Goal: Transaction & Acquisition: Purchase product/service

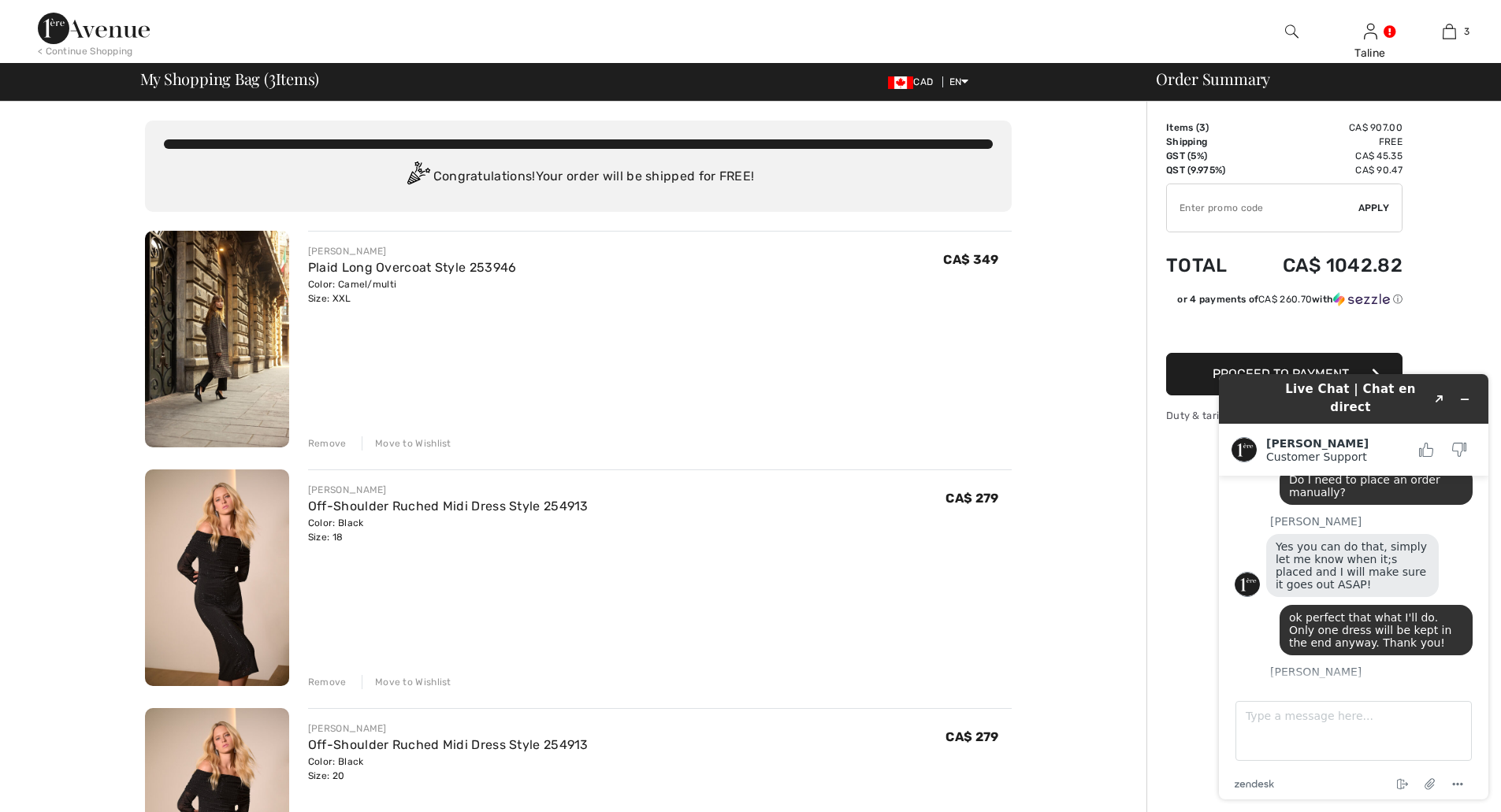
click at [318, 443] on div "Remove" at bounding box center [328, 443] width 39 height 14
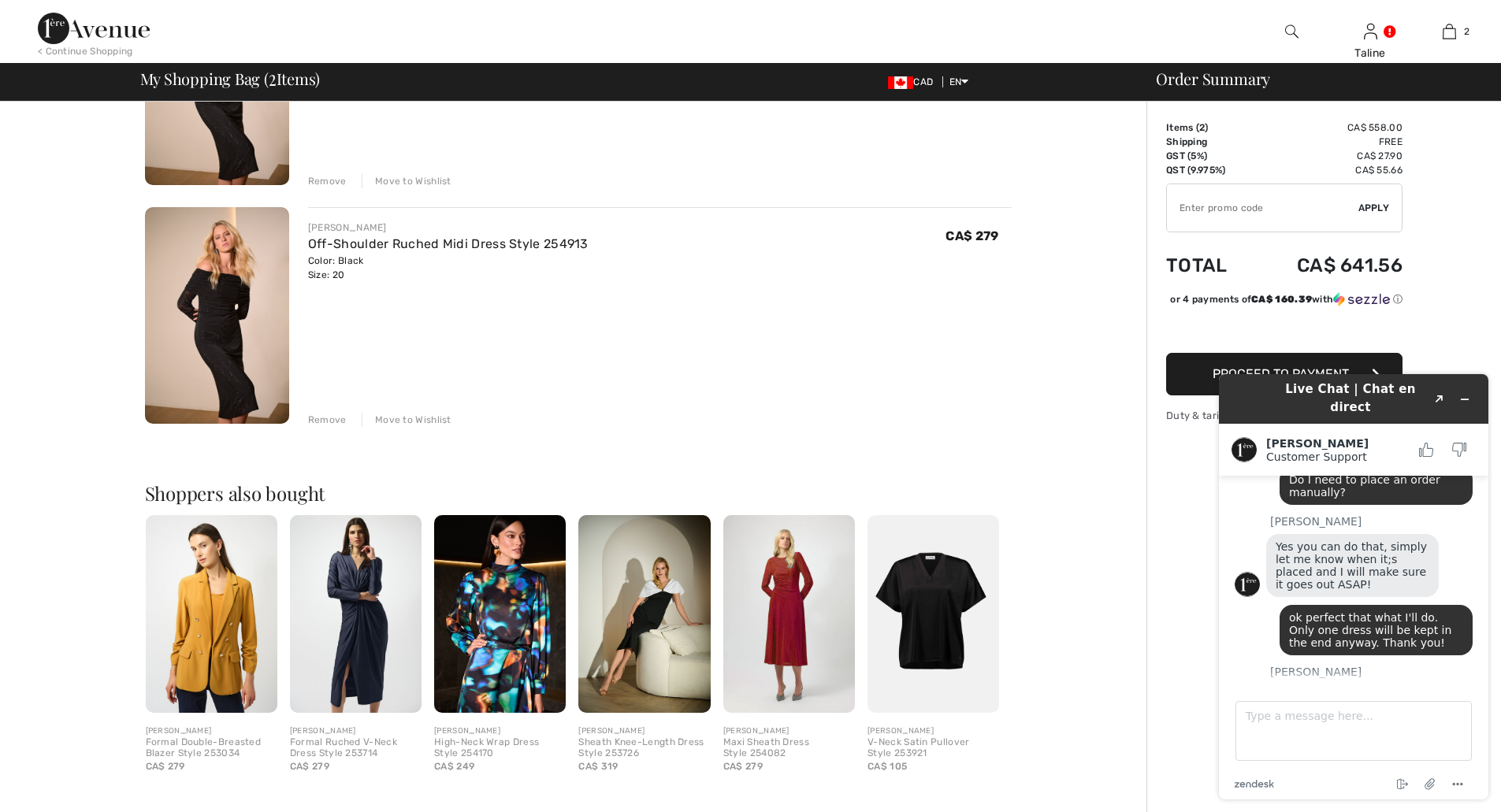
scroll to position [521, 0]
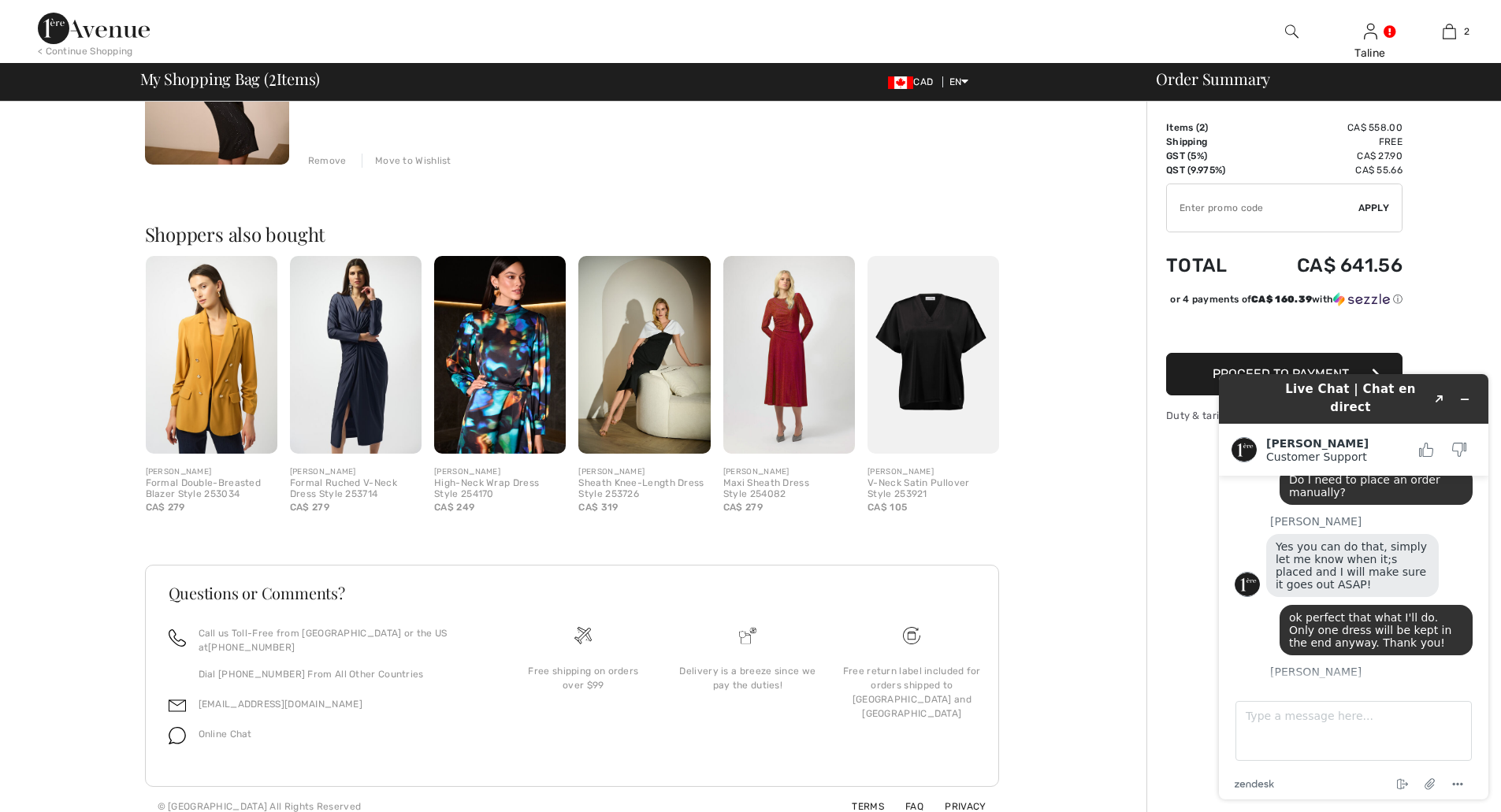
click at [1472, 811] on div at bounding box center [750, 826] width 1501 height 0
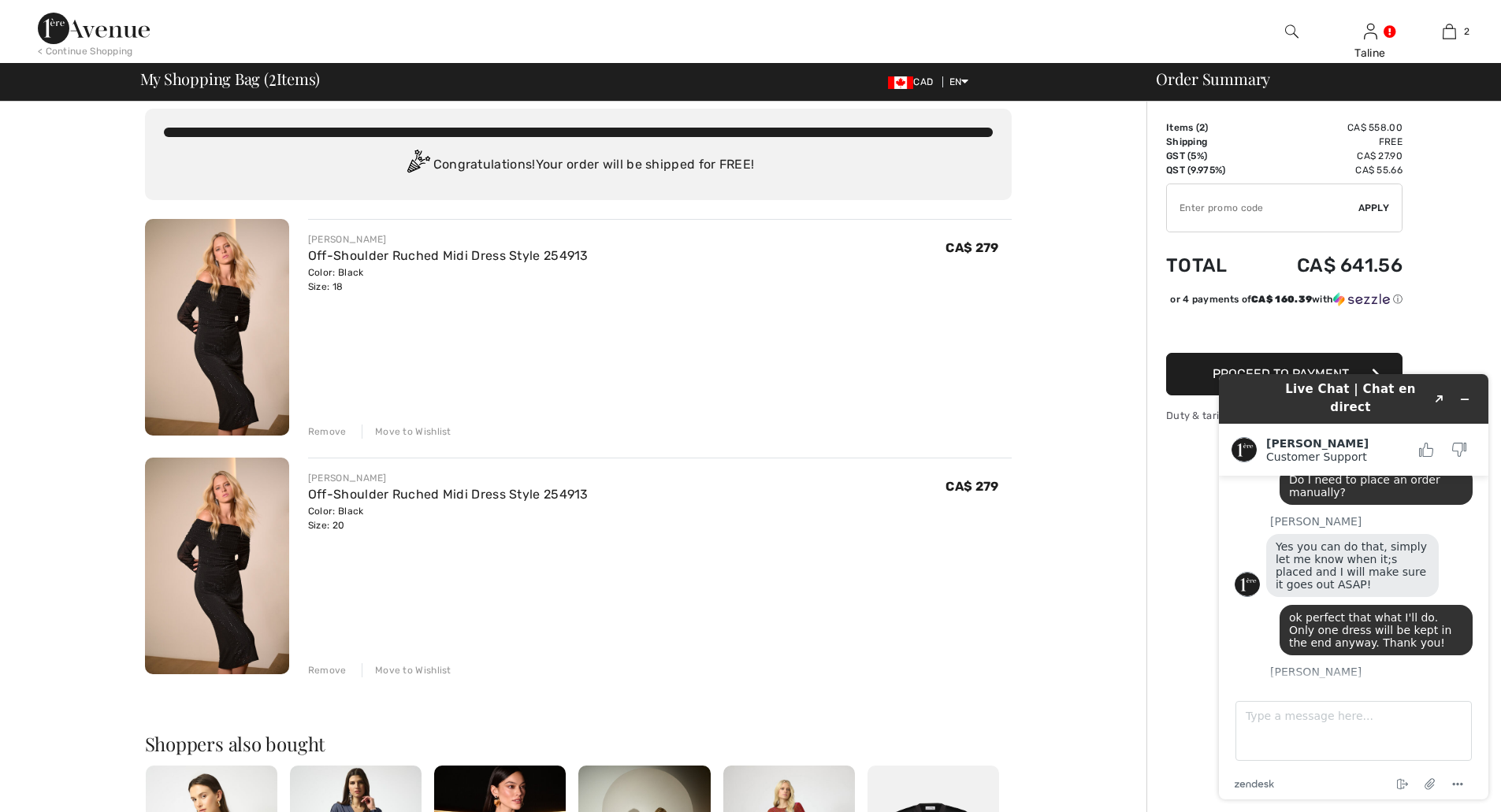
scroll to position [0, 0]
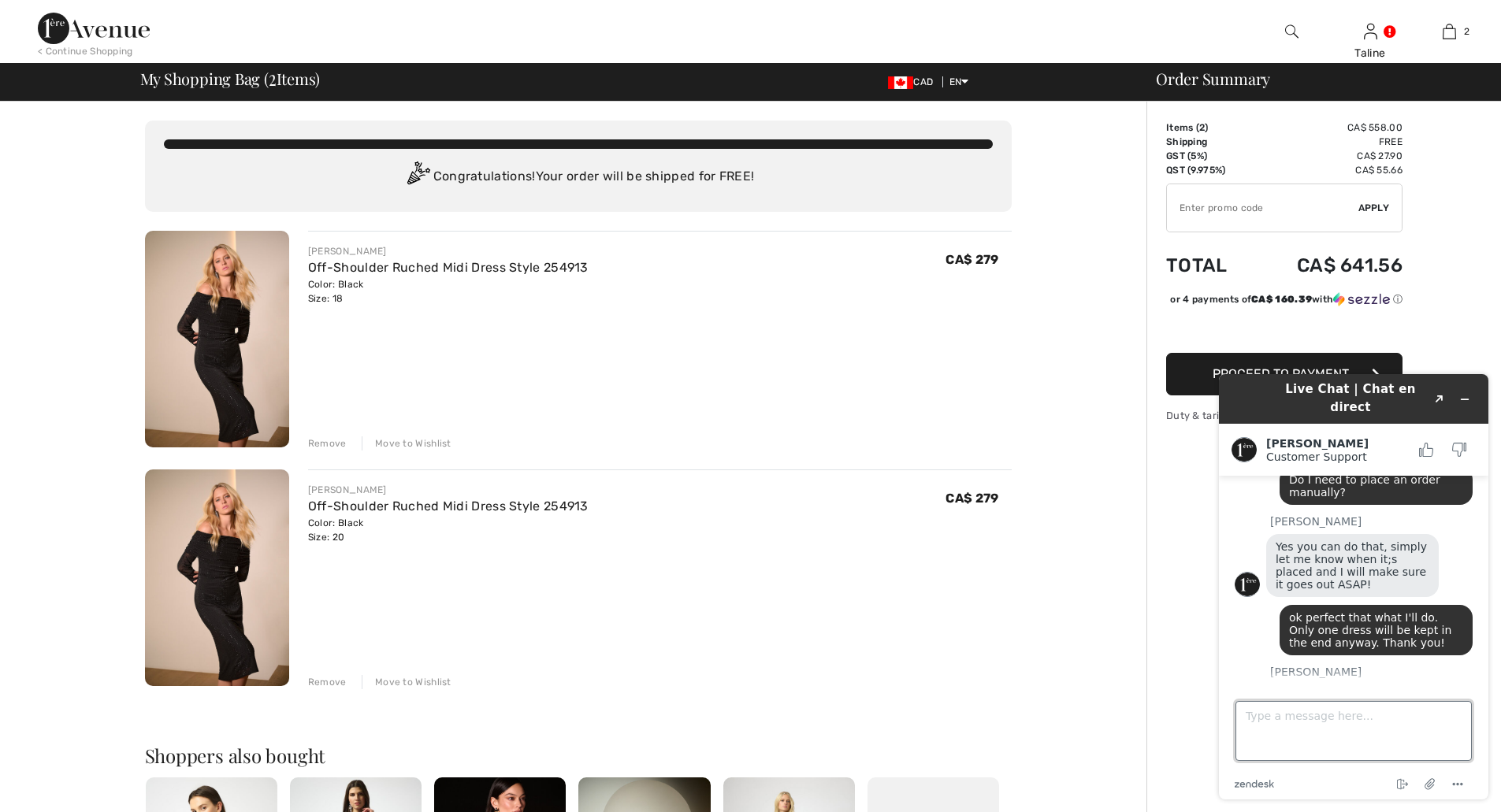
click at [1330, 720] on textarea "Type a message here..." at bounding box center [1353, 731] width 236 height 59
type textarea "T"
type textarea "I'm placing my new order now."
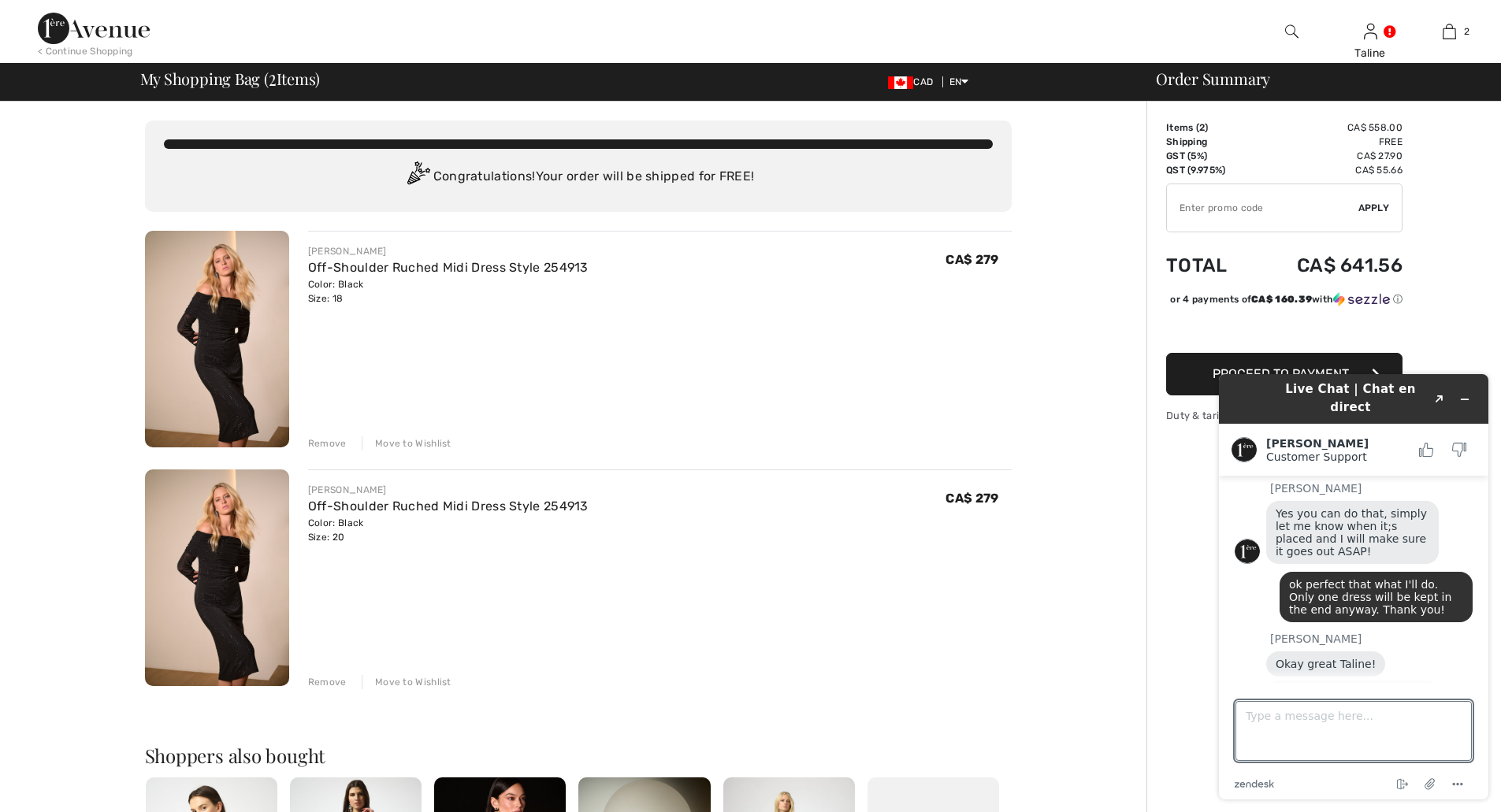
click at [833, 595] on div "JOSEPH RIBKOFF Off-Shoulder Ruched Midi Dress Style 254913 Color: Black Size: 2…" at bounding box center [660, 579] width 703 height 220
click at [119, 49] on div "< Continue Shopping" at bounding box center [85, 51] width 96 height 14
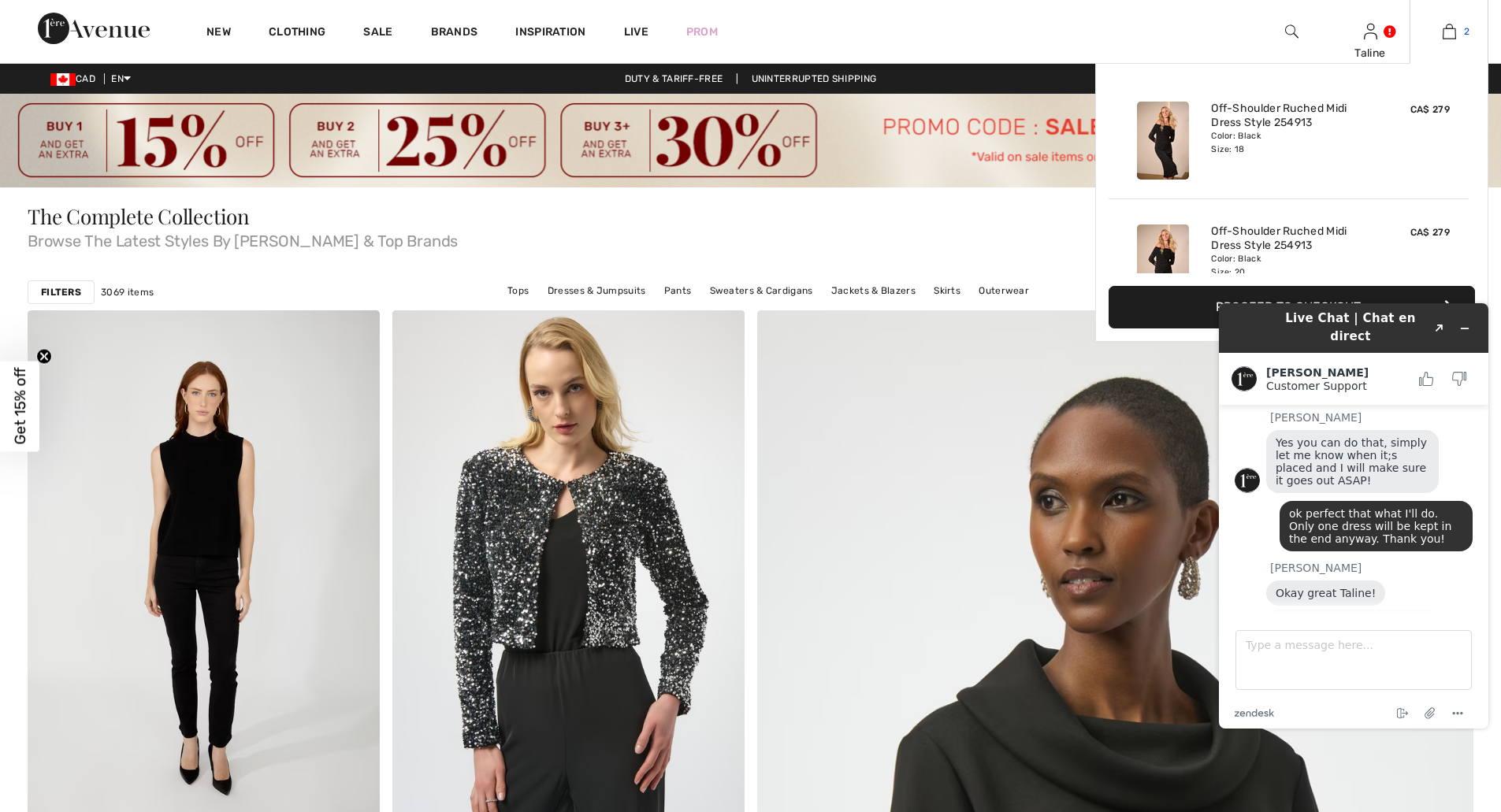
click at [1465, 32] on span "2" at bounding box center [1466, 31] width 6 height 14
click at [1162, 301] on button "Proceed to Checkout" at bounding box center [1291, 307] width 366 height 43
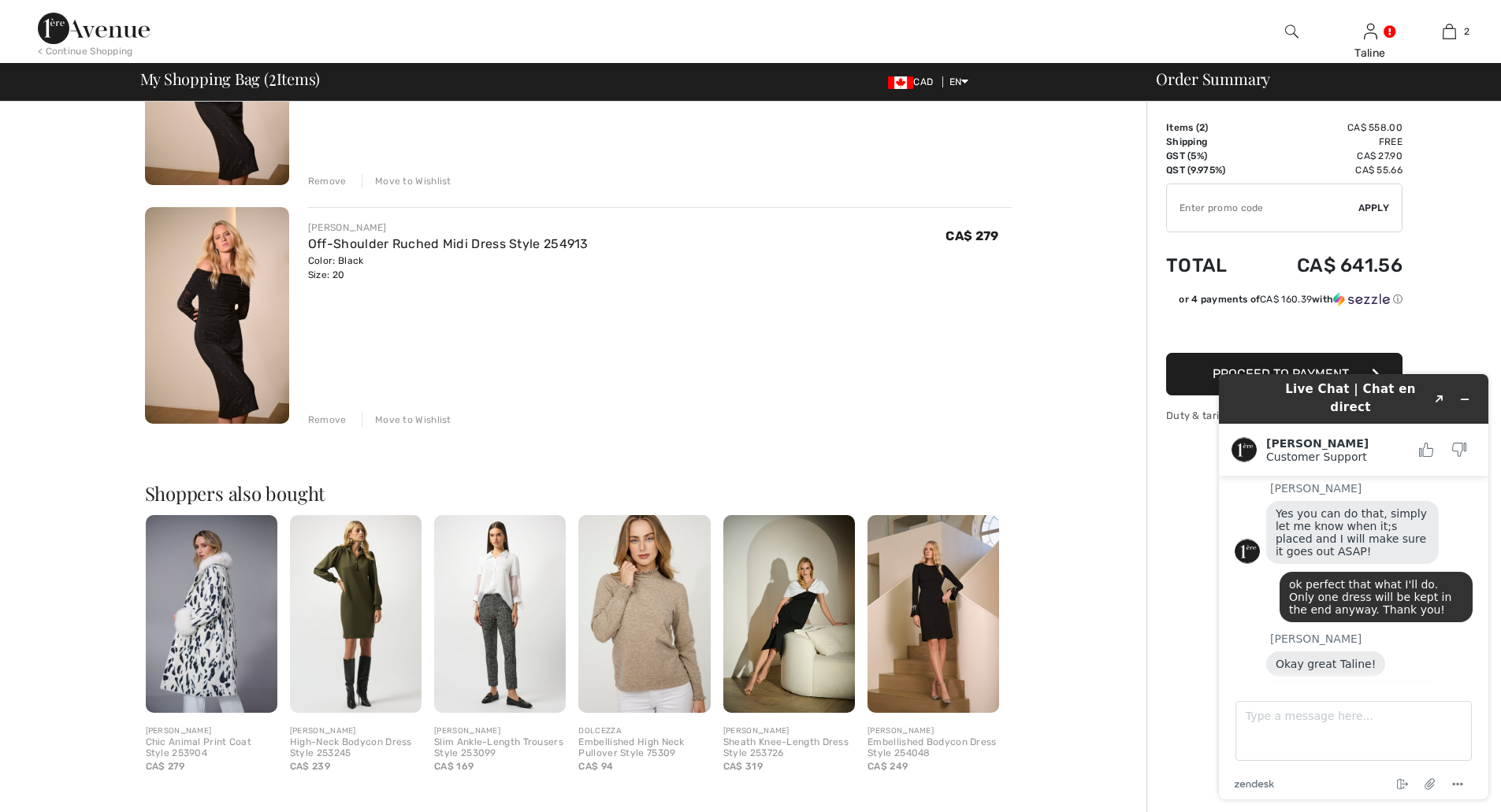
click at [1234, 215] on input "TEXT" at bounding box center [1262, 208] width 191 height 47
type input "SALEAVENUE"
click at [1370, 211] on span "Apply" at bounding box center [1374, 208] width 32 height 14
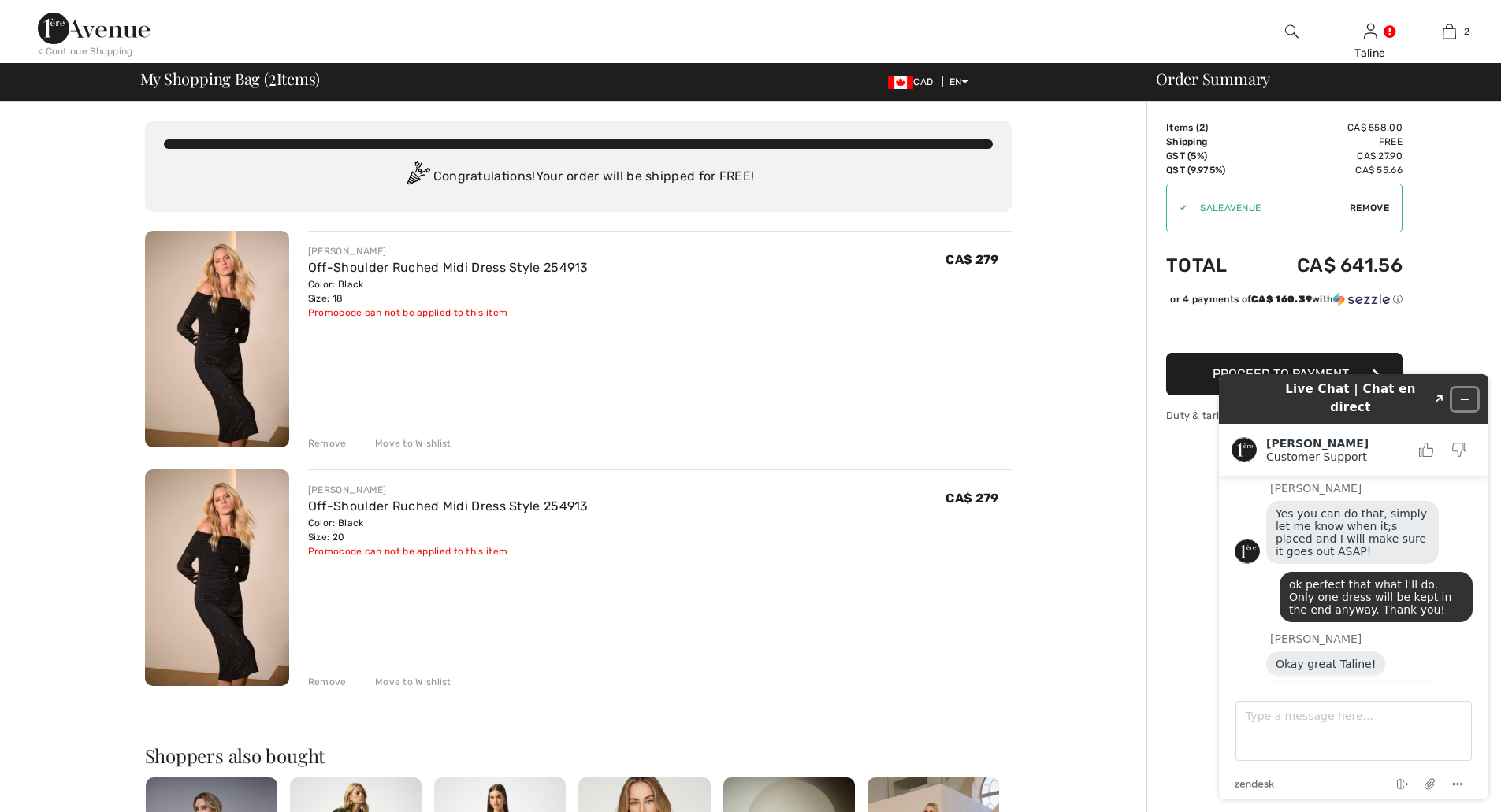
click at [1471, 391] on button "Minimize widget" at bounding box center [1464, 399] width 25 height 22
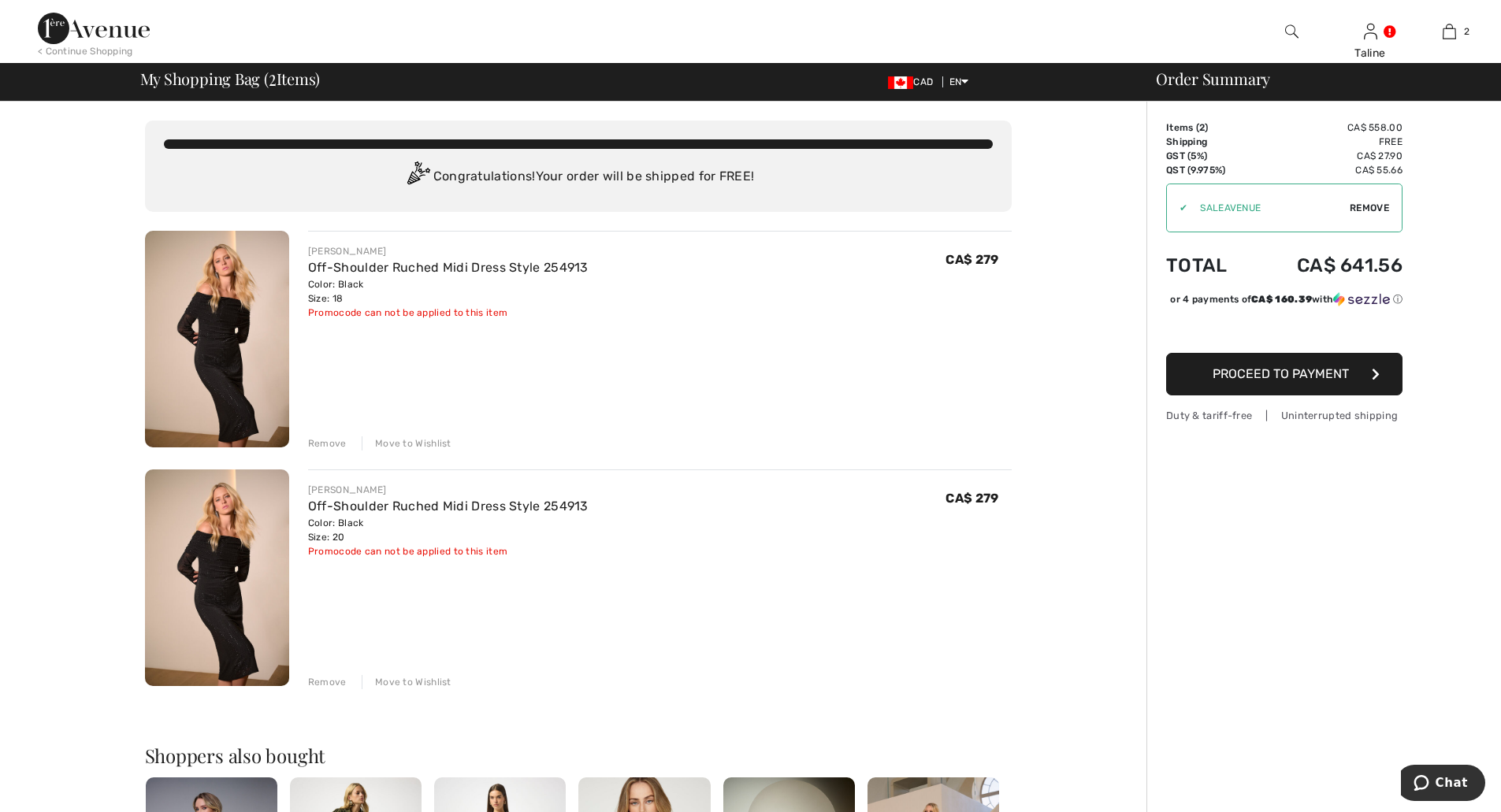
click at [1284, 381] on span "Proceed to Payment" at bounding box center [1281, 374] width 137 height 15
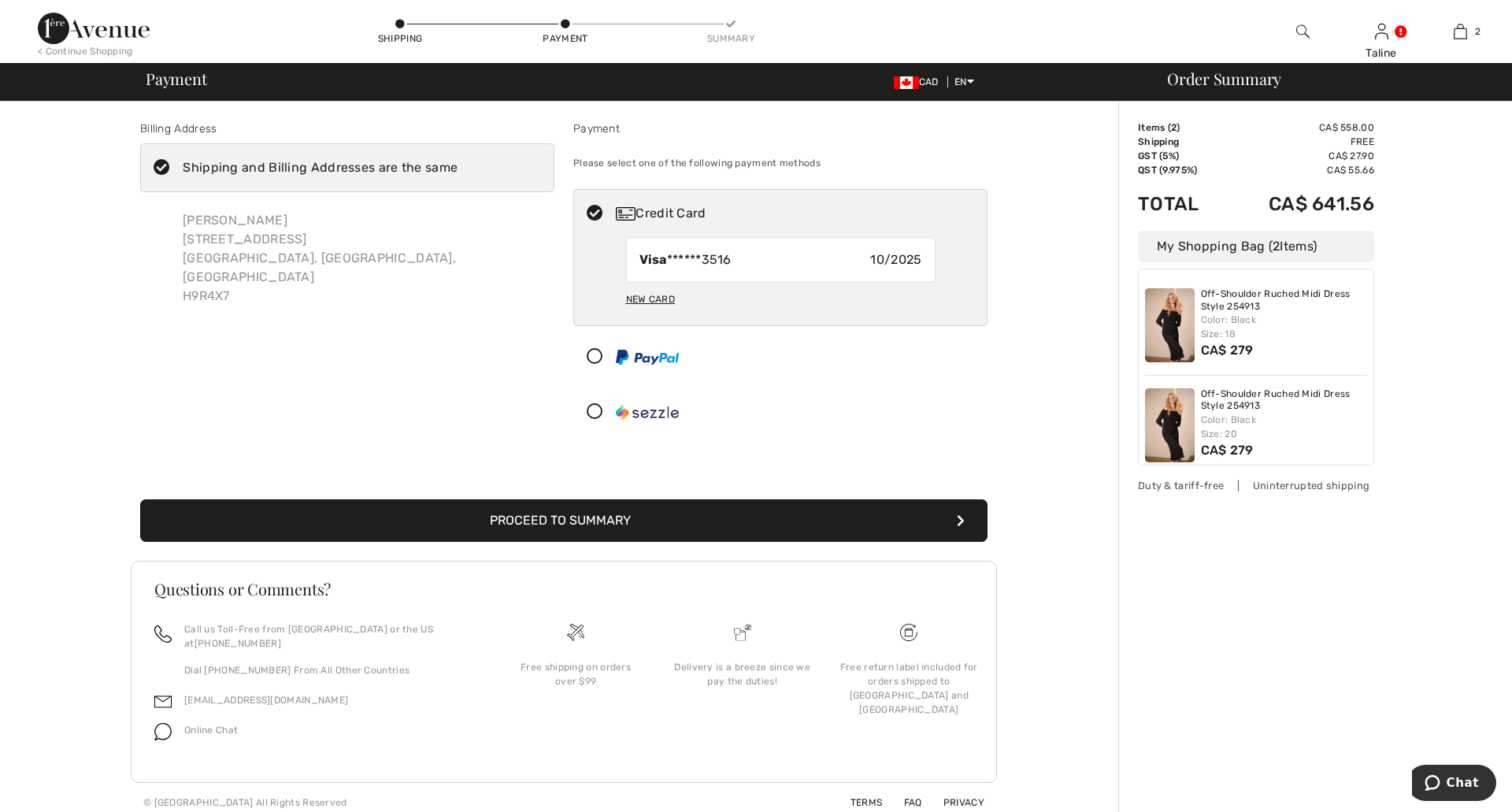
click at [613, 526] on button "Proceed to Summary" at bounding box center [563, 520] width 847 height 43
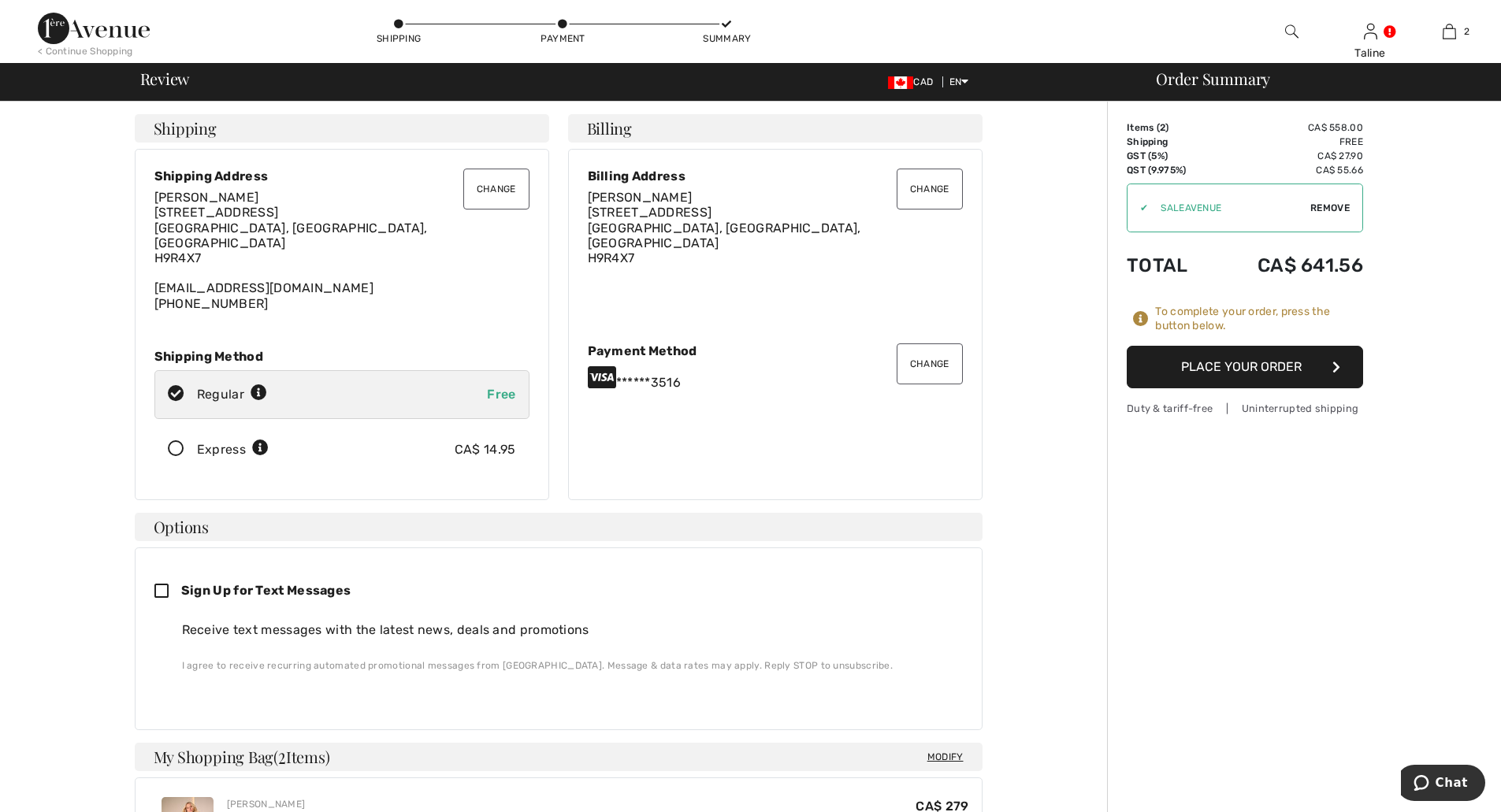
click at [1258, 367] on button "Place Your Order" at bounding box center [1245, 367] width 236 height 43
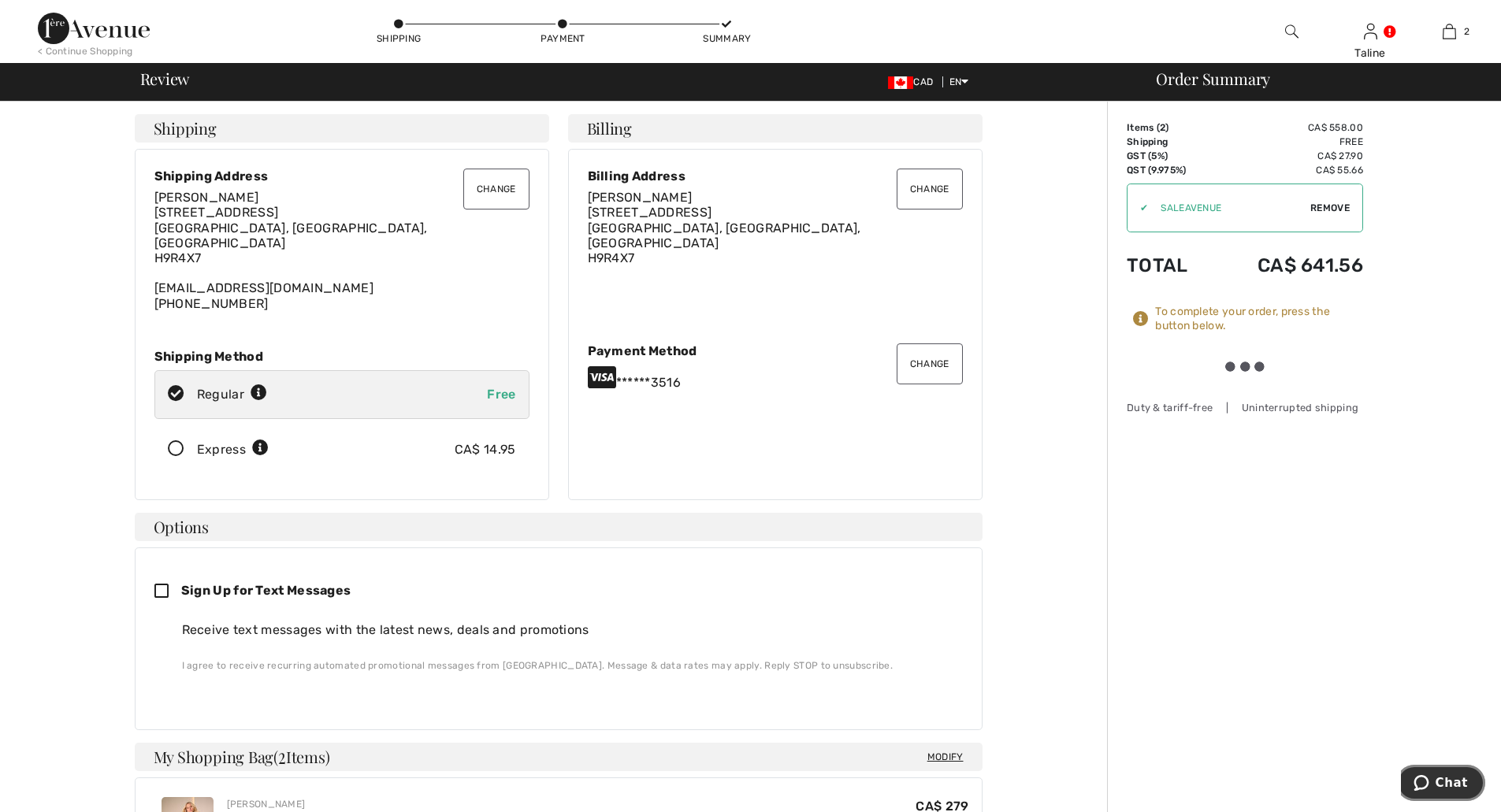
click at [1452, 777] on span "Chat" at bounding box center [1452, 783] width 33 height 14
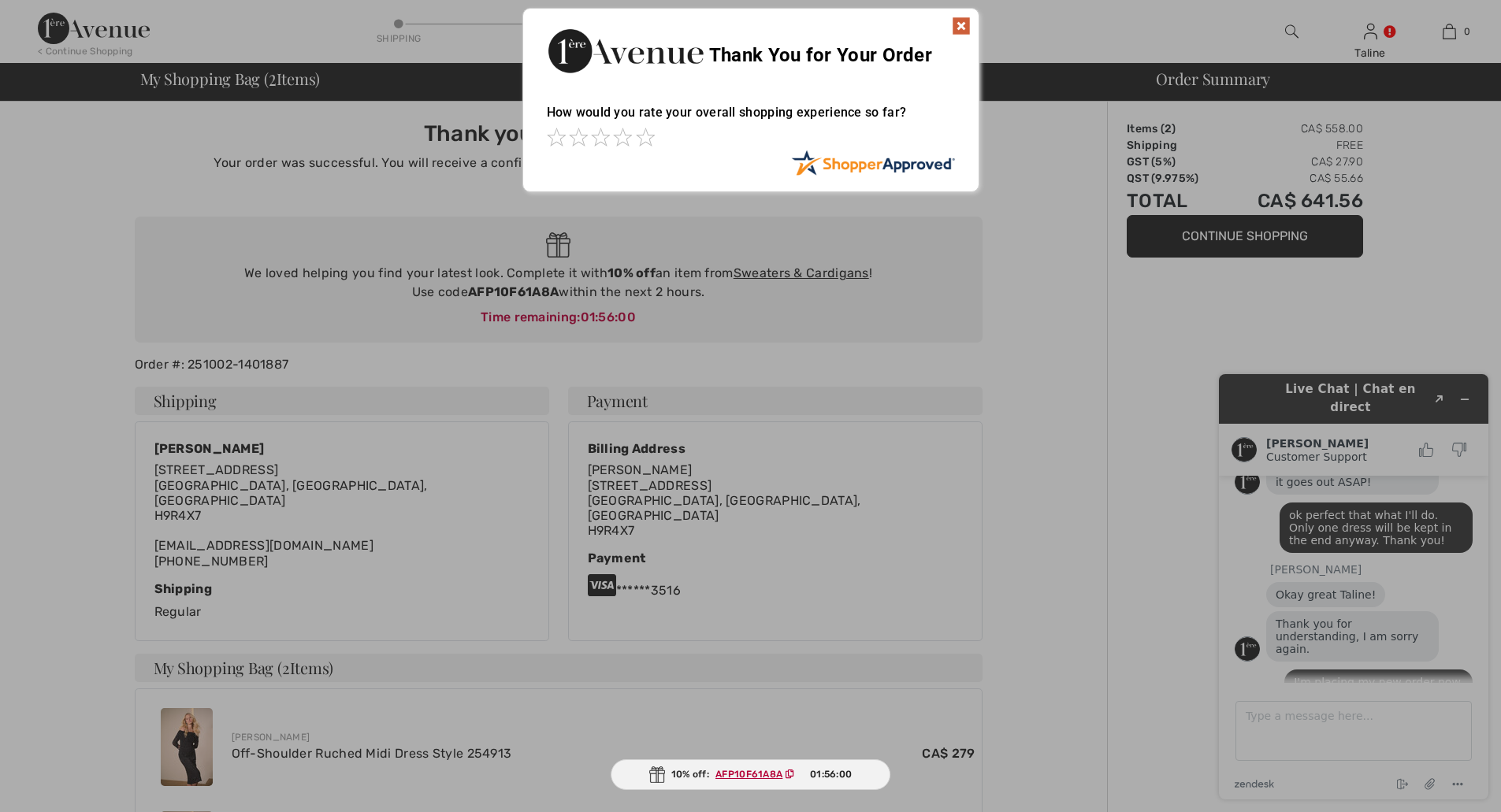
click at [962, 28] on img at bounding box center [960, 26] width 19 height 19
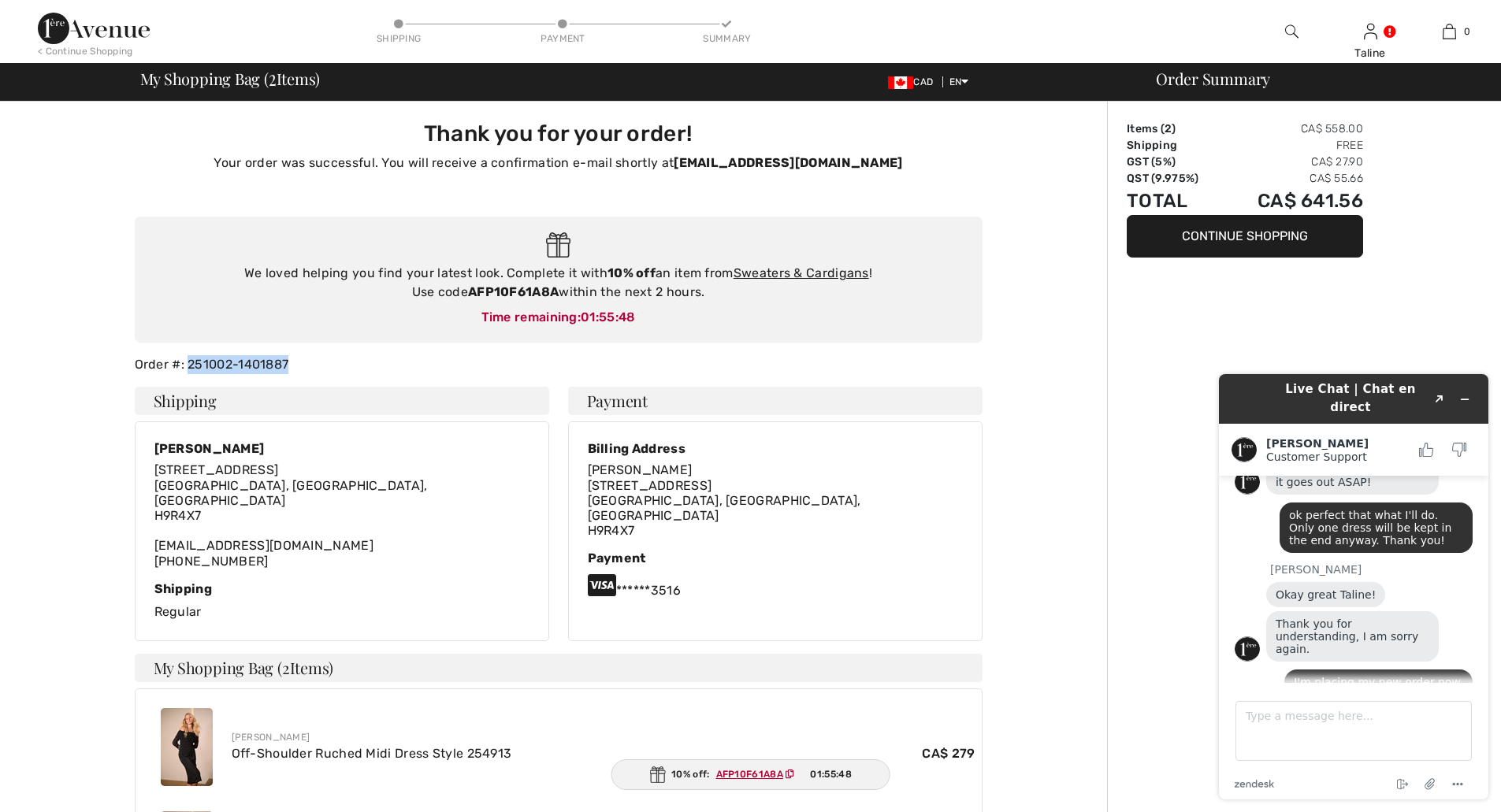
drag, startPoint x: 294, startPoint y: 361, endPoint x: 190, endPoint y: 362, distance: 104.0
click at [190, 362] on div "Order #: 251002-1401887" at bounding box center [558, 365] width 867 height 19
copy div "251002-1401887"
click at [1378, 722] on textarea "Type a message here..." at bounding box center [1353, 731] width 236 height 59
paste textarea "251002-1401887"
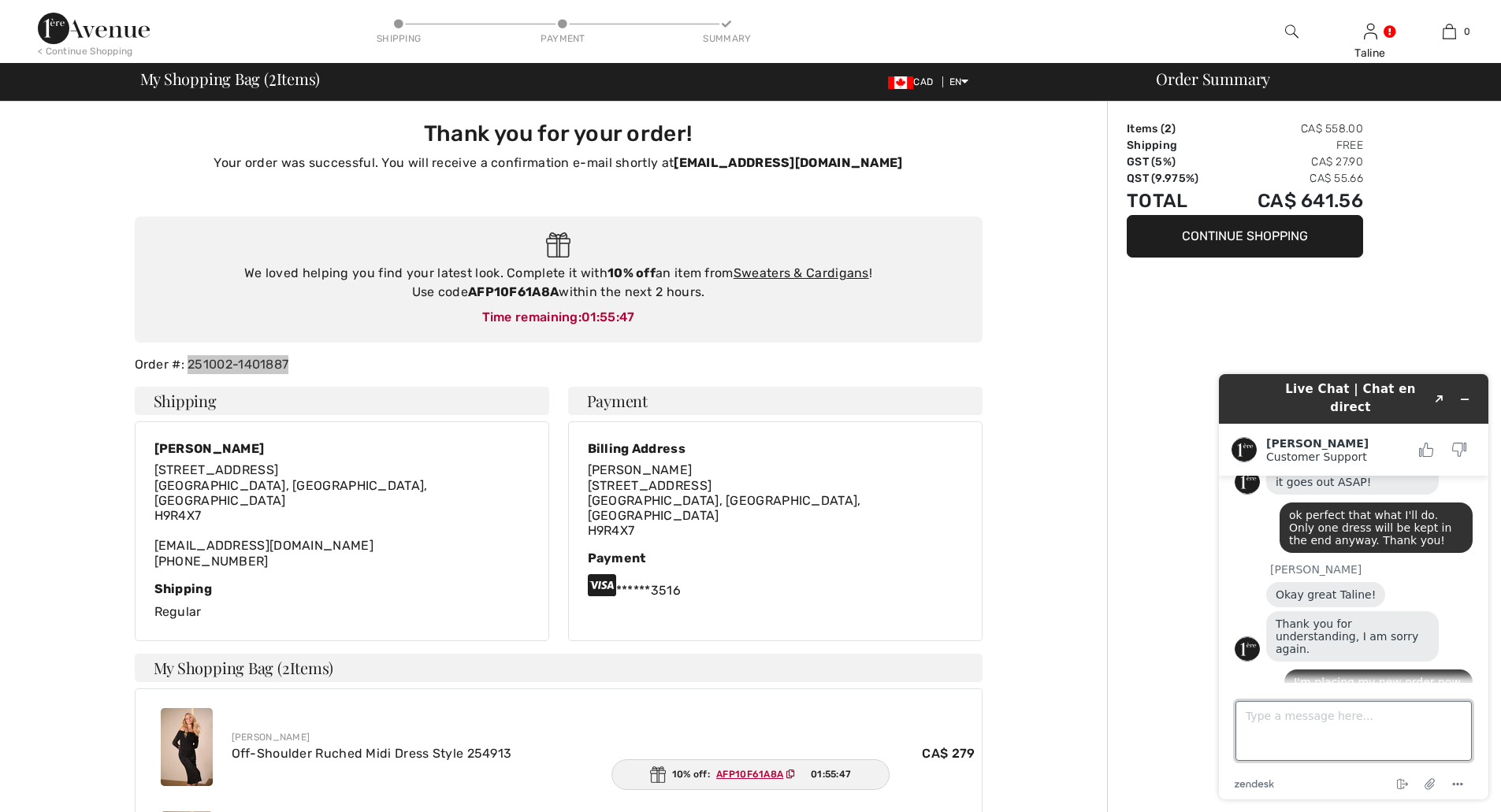
type textarea "251002-1401887"
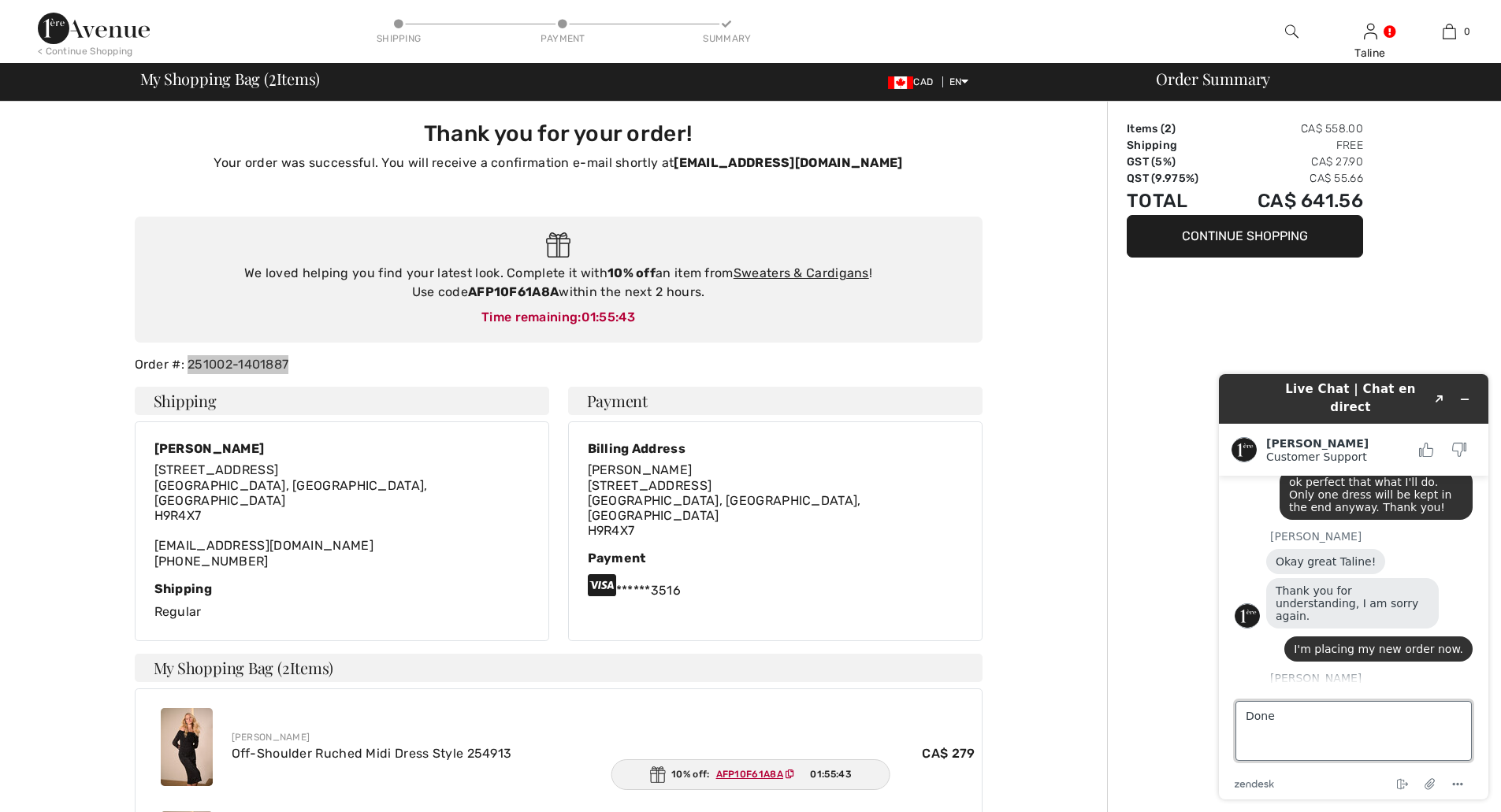
type textarea "Done!"
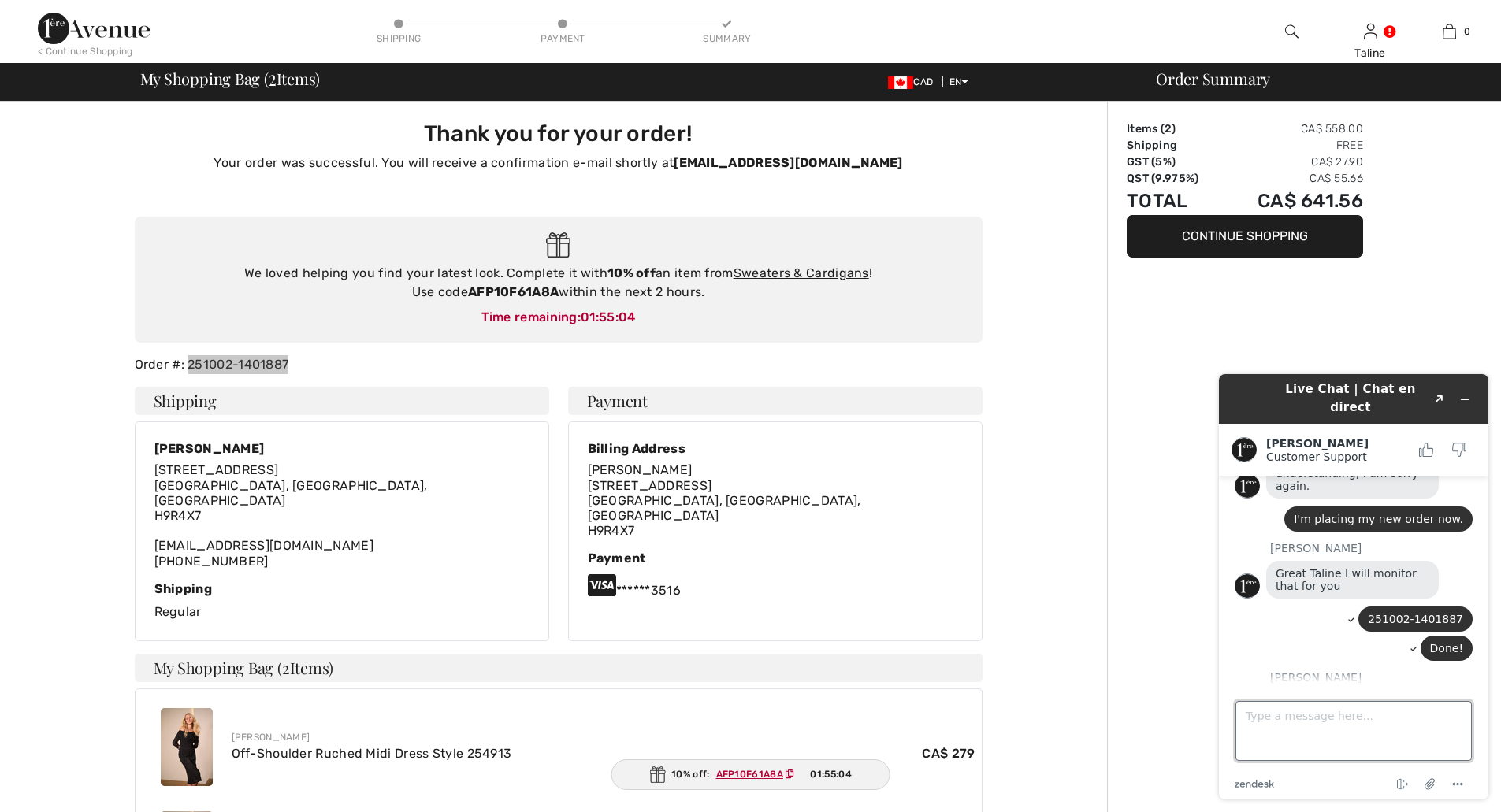
scroll to position [983, 0]
type textarea "thank you so much I appreciate it!"
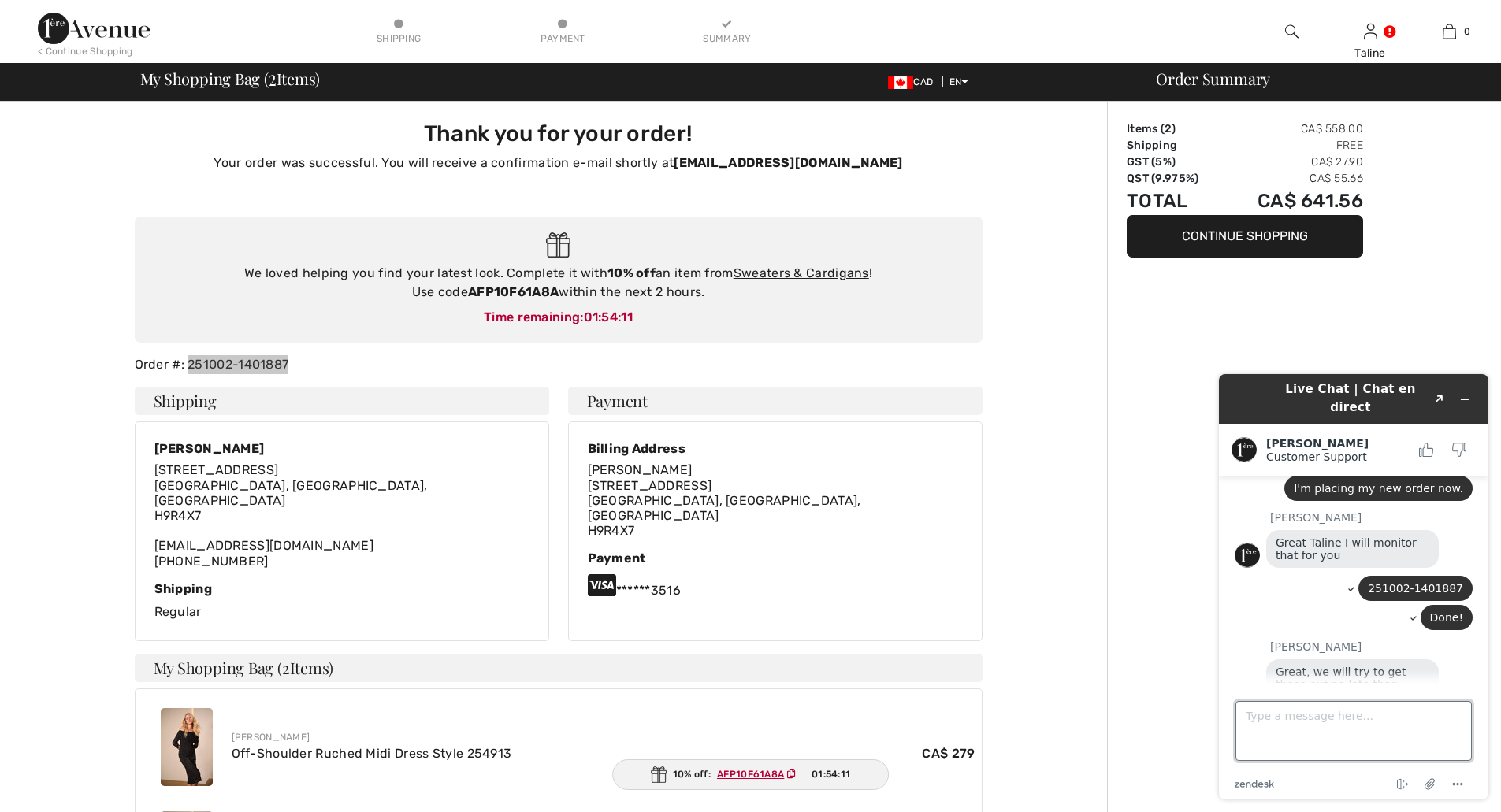
scroll to position [1115, 0]
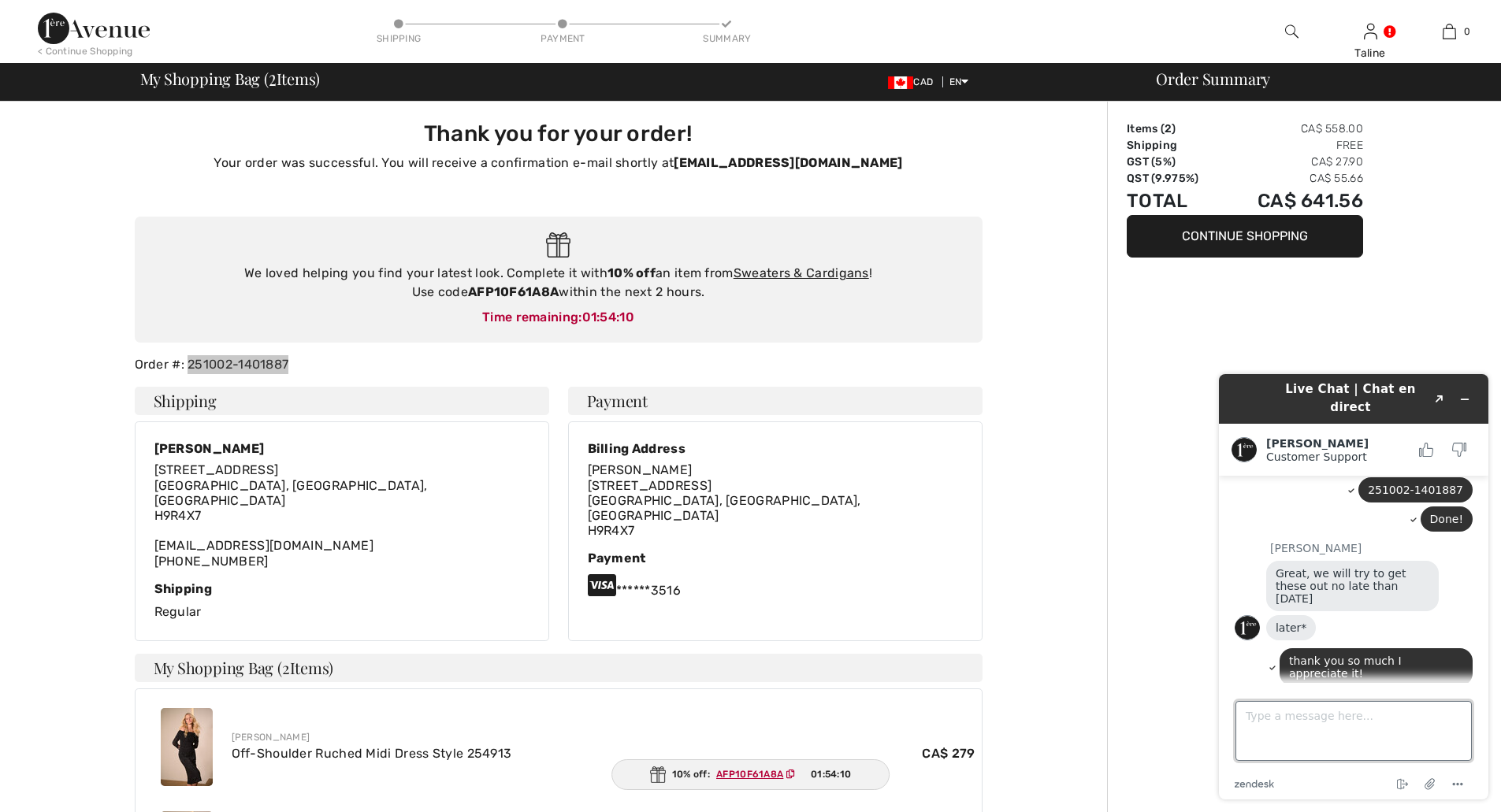
click at [1360, 717] on textarea "Type a message here..." at bounding box center [1353, 731] width 236 height 59
type textarea "All good for the day :)"
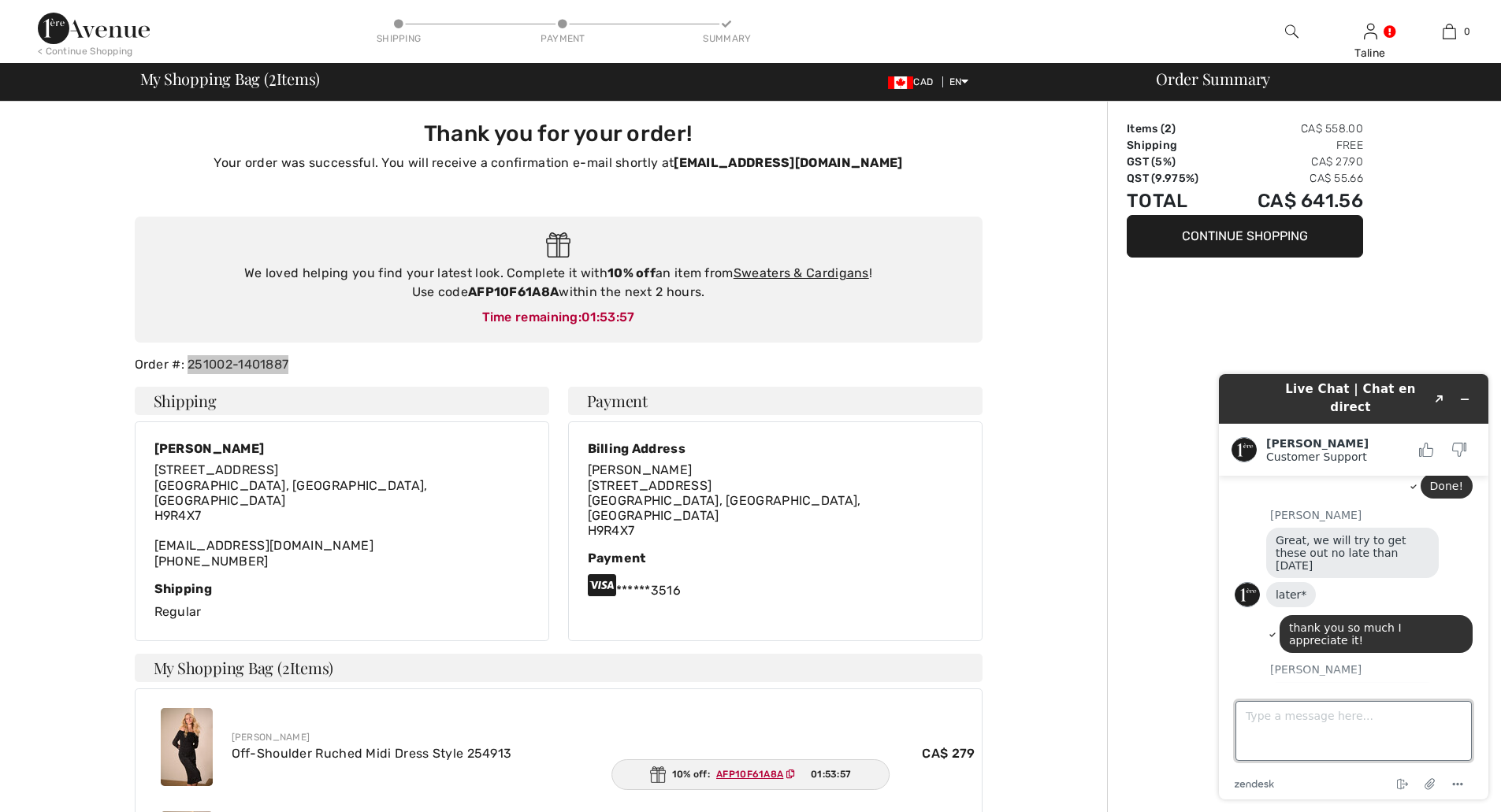
type textarea "h"
type textarea "Thank you [PERSON_NAME]"
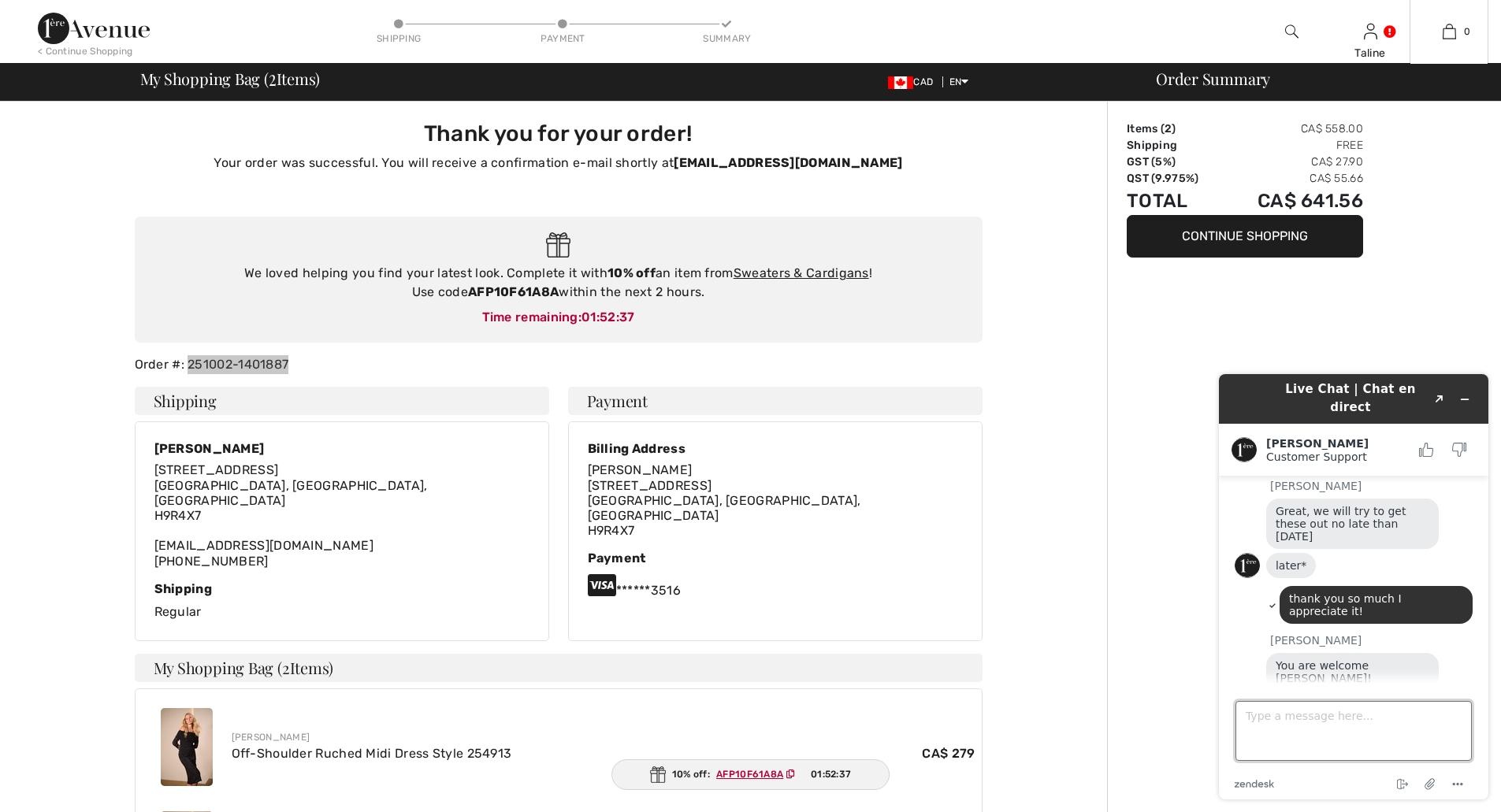
scroll to position [1246, 0]
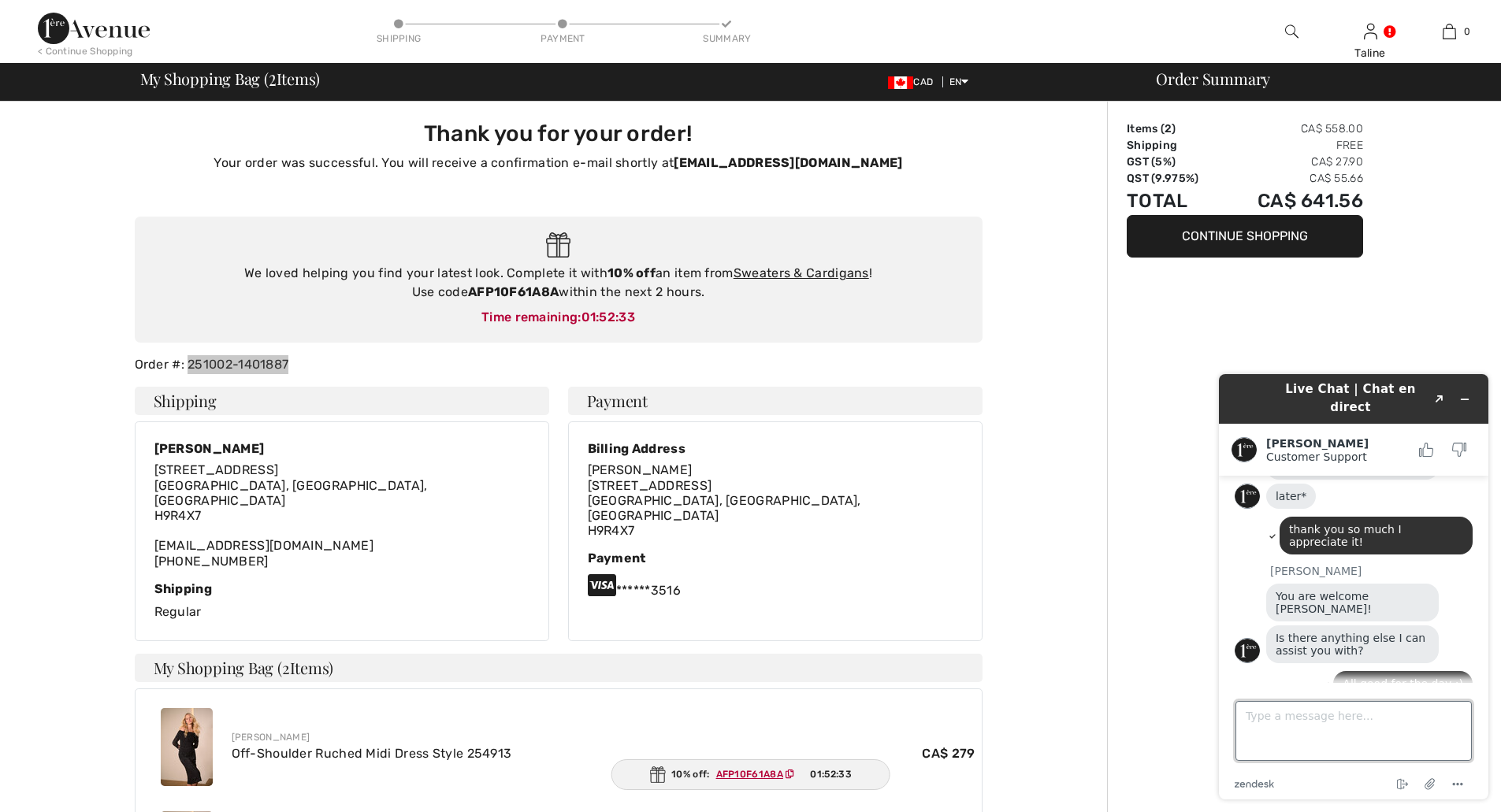
click at [1392, 724] on textarea "Type a message here..." at bounding box center [1353, 731] width 236 height 59
type textarea "you too!! thank you for the amazing service!"
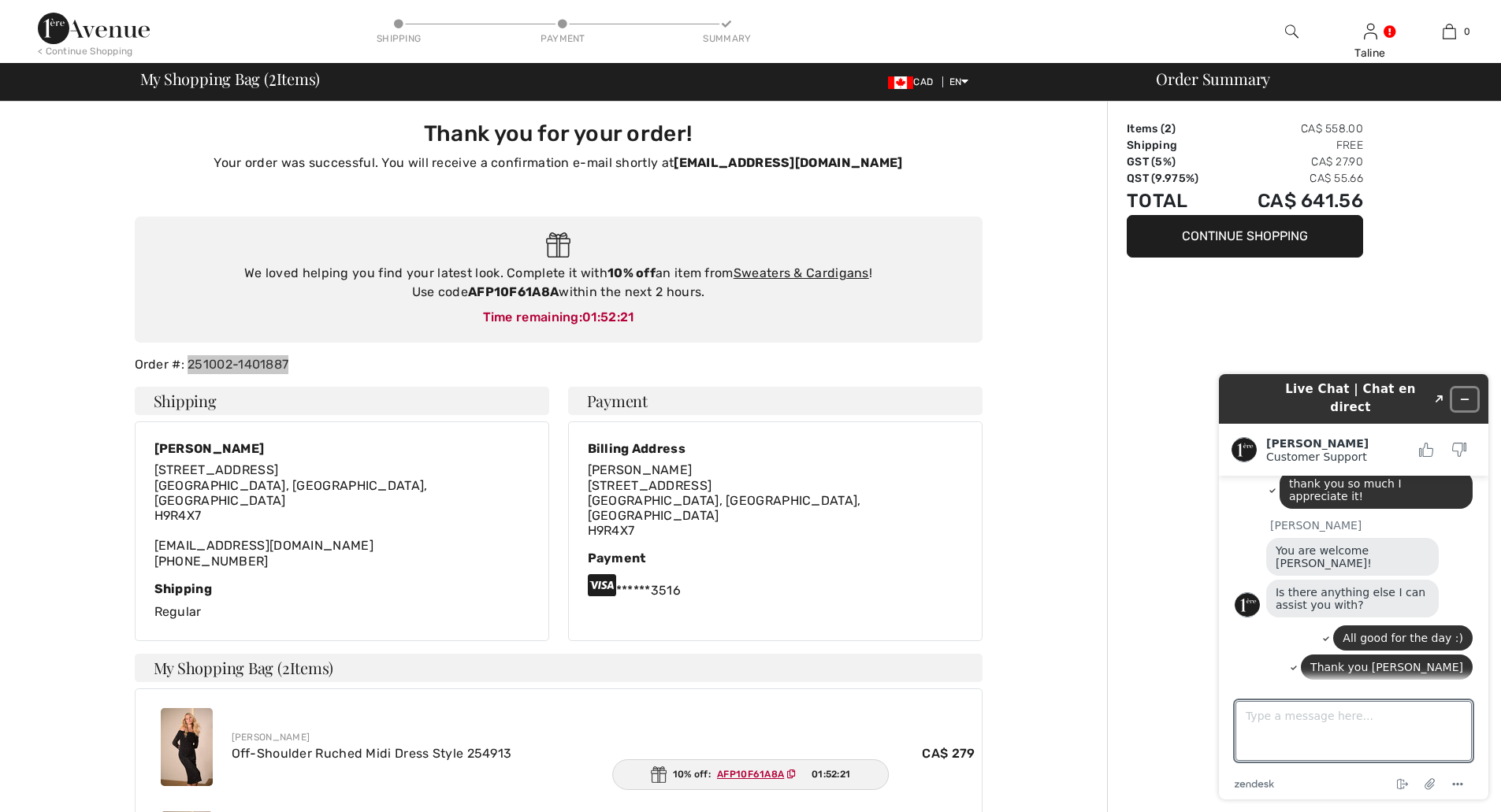
click at [1473, 393] on button "Minimize widget" at bounding box center [1464, 399] width 25 height 22
